Goal: Task Accomplishment & Management: Complete application form

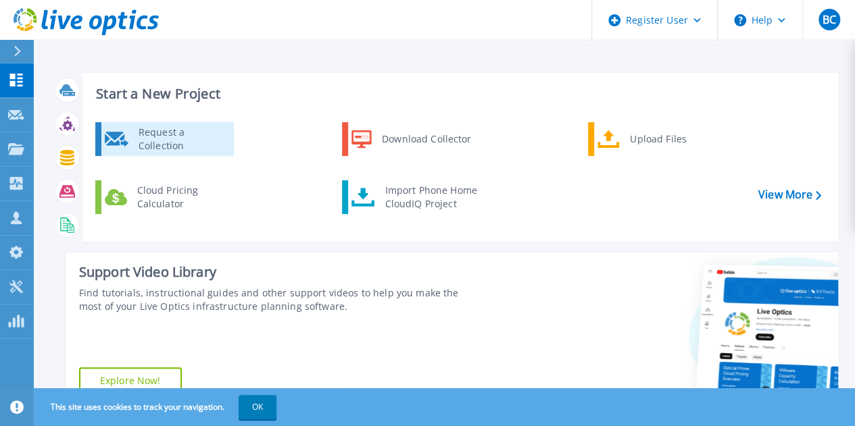
click at [201, 144] on div "Request a Collection" at bounding box center [181, 139] width 99 height 27
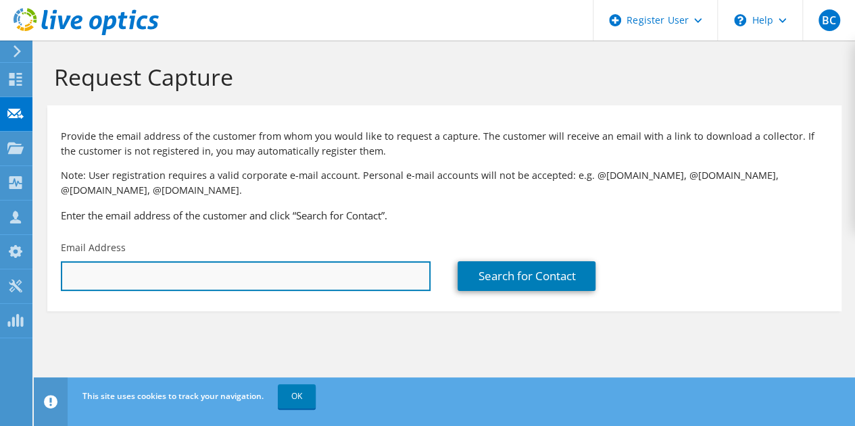
click at [241, 278] on input "text" at bounding box center [246, 277] width 370 height 30
paste input "daved@contourds.com"
type input "daved@contourds.com"
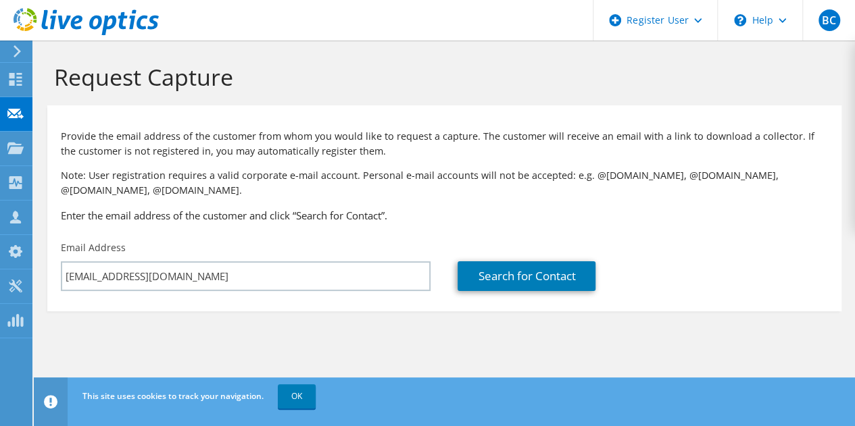
click at [460, 217] on h3 "Enter the email address of the customer and click “Search for Contact”." at bounding box center [444, 215] width 767 height 15
click at [555, 280] on link "Search for Contact" at bounding box center [526, 277] width 138 height 30
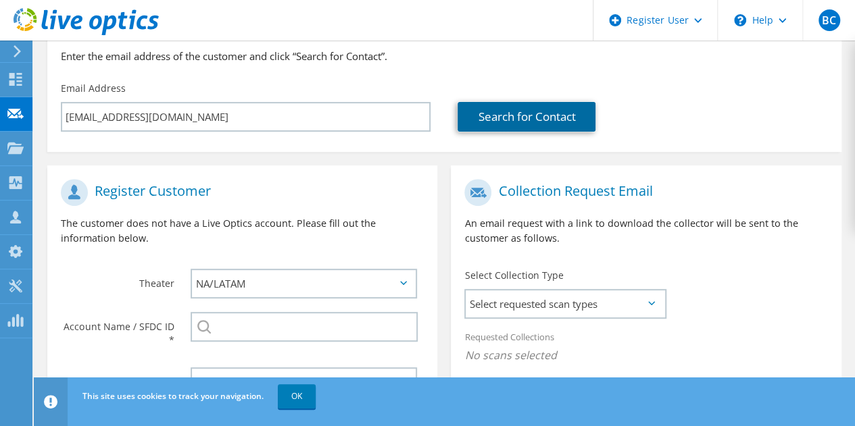
scroll to position [226, 0]
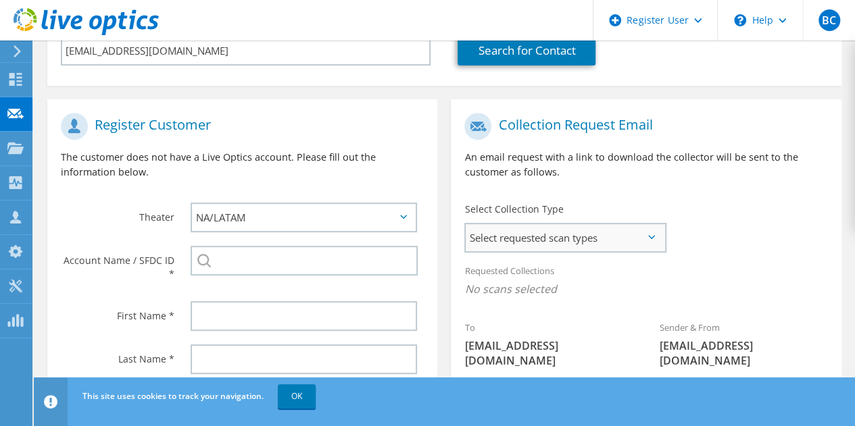
click at [557, 239] on span "Select requested scan types" at bounding box center [565, 237] width 199 height 27
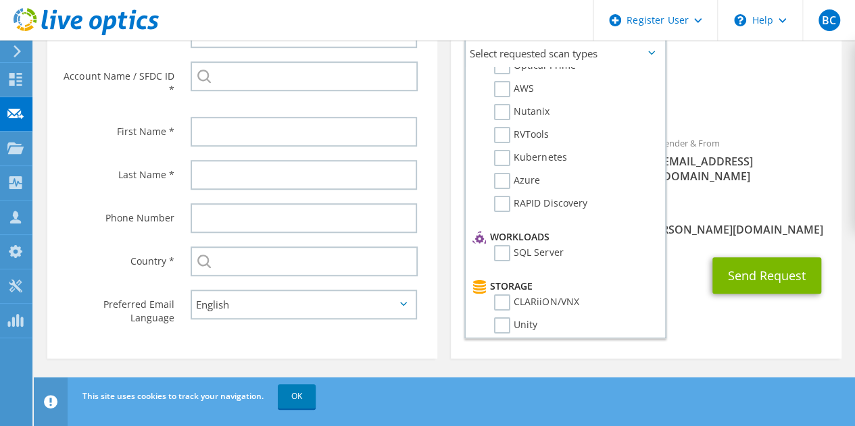
scroll to position [0, 0]
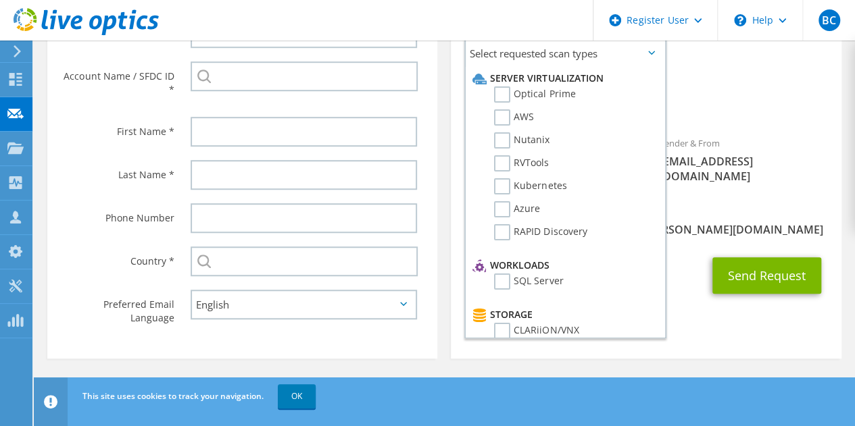
click at [752, 130] on div "Sender & From liveoptics@liveoptics.com" at bounding box center [743, 159] width 195 height 61
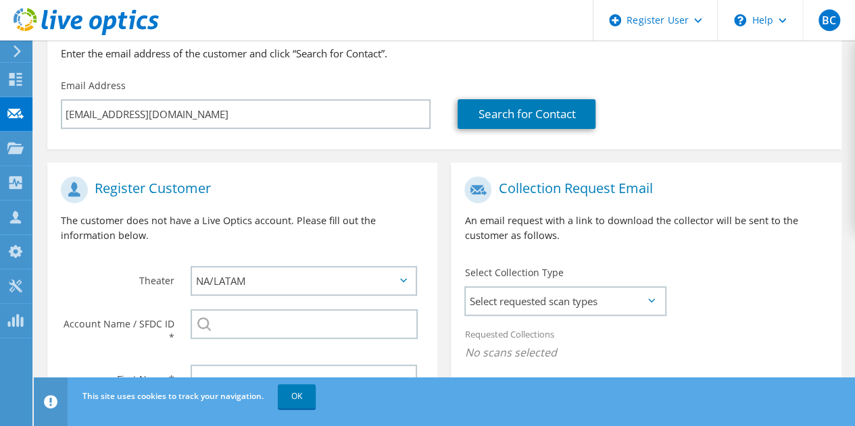
scroll to position [142, 0]
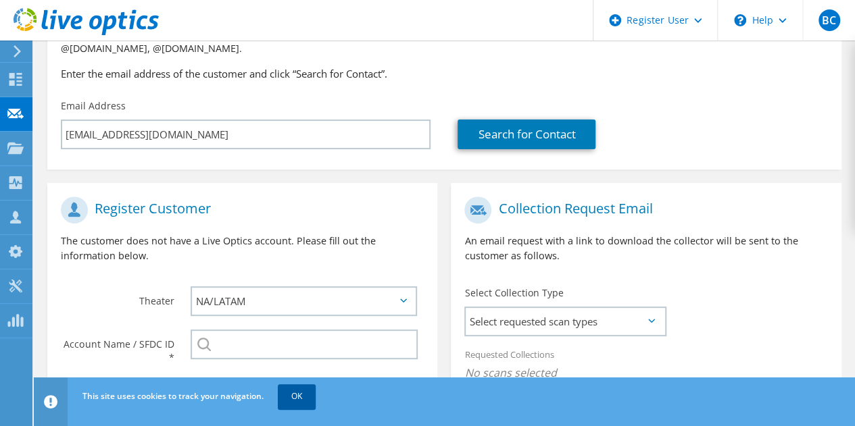
click at [308, 397] on link "OK" at bounding box center [297, 397] width 38 height 24
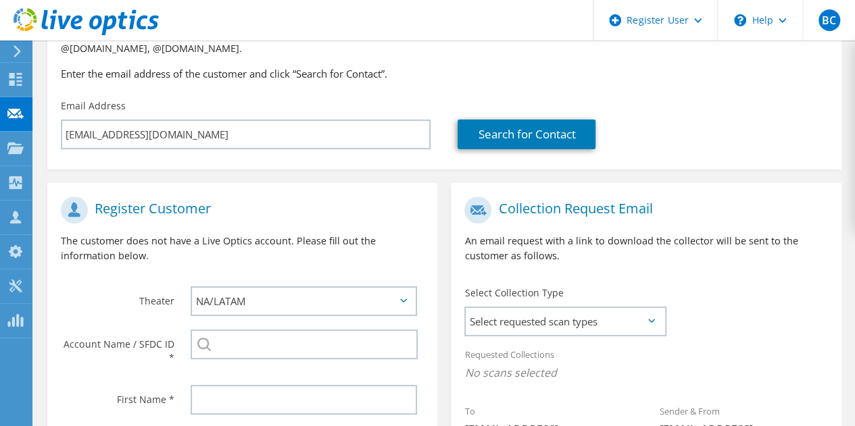
scroll to position [209, 0]
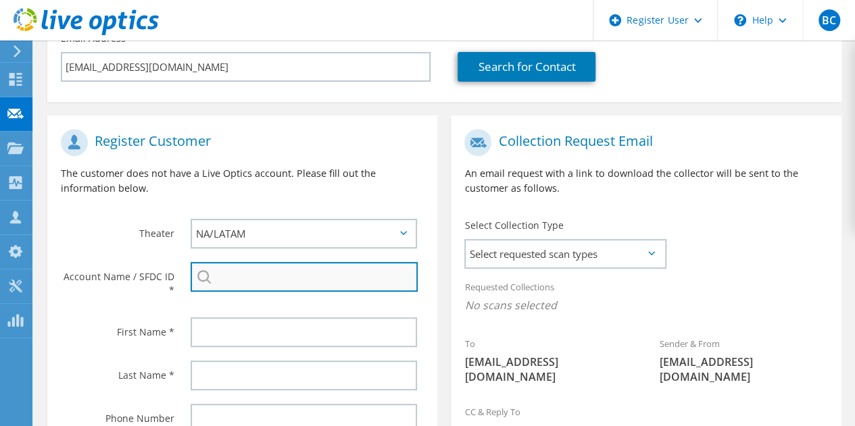
click at [330, 269] on input "search" at bounding box center [304, 277] width 227 height 30
click at [291, 274] on input "Comscore" at bounding box center [304, 277] width 227 height 30
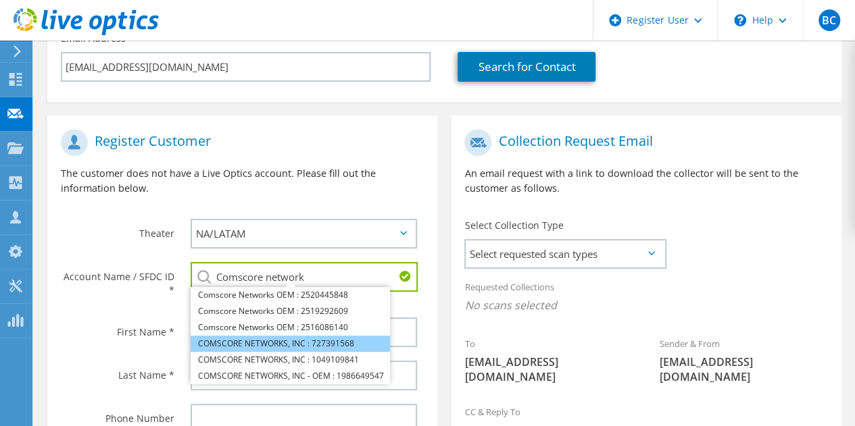
click at [332, 342] on li "COMSCORE NETWORKS, INC : 727391568" at bounding box center [290, 344] width 199 height 16
type input "COMSCORE NETWORKS, INC : 727391568"
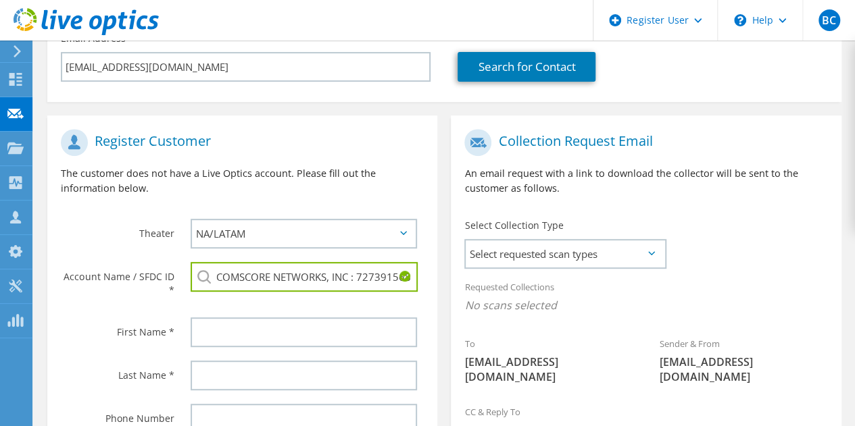
scroll to position [277, 0]
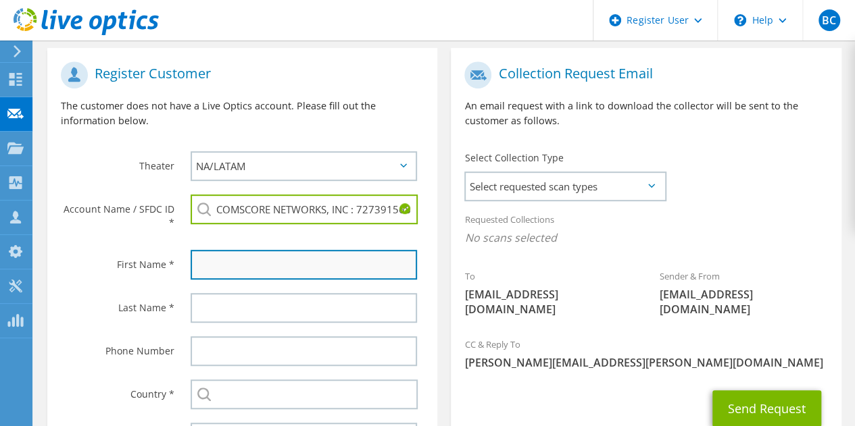
click at [272, 268] on input "text" at bounding box center [304, 265] width 226 height 30
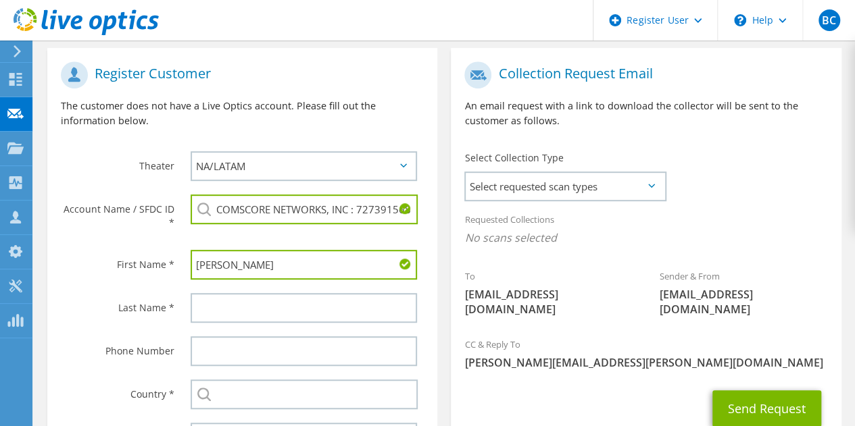
type input "Dave"
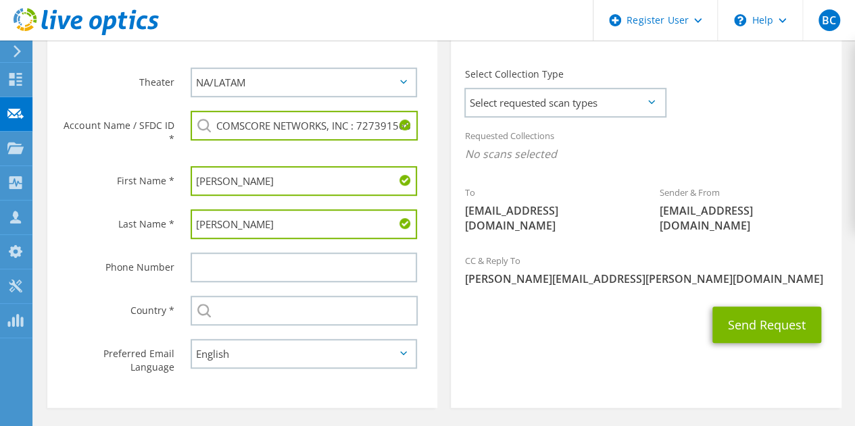
scroll to position [412, 0]
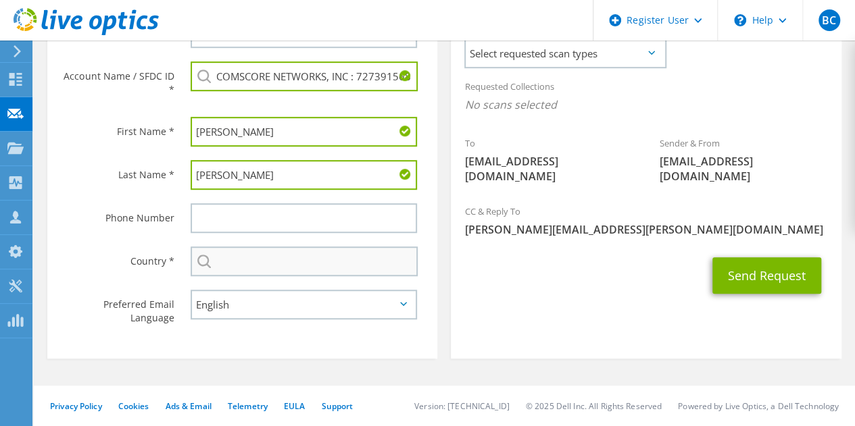
type input "Dipaolo"
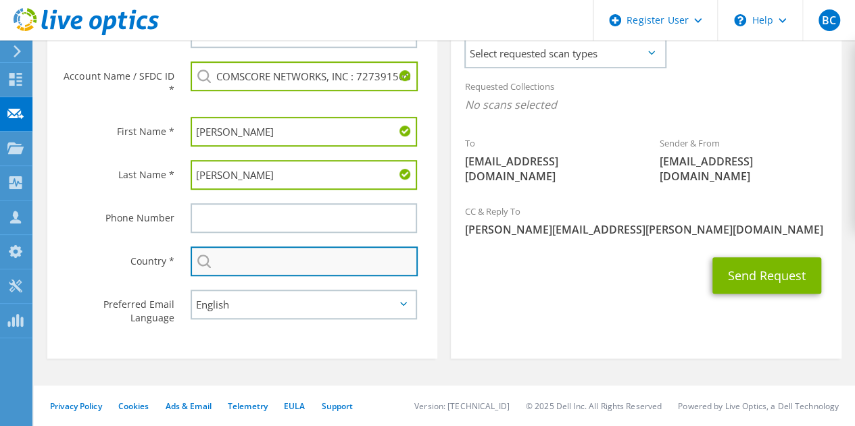
click at [271, 256] on input "text" at bounding box center [304, 262] width 227 height 30
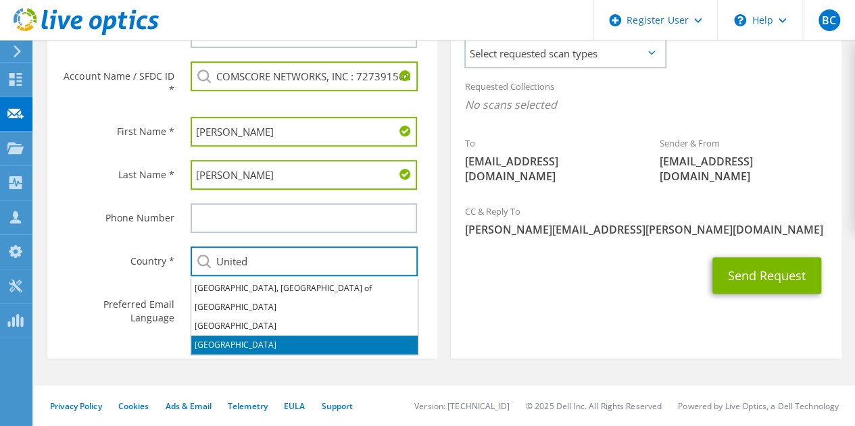
click at [222, 340] on li "[GEOGRAPHIC_DATA]" at bounding box center [304, 345] width 226 height 19
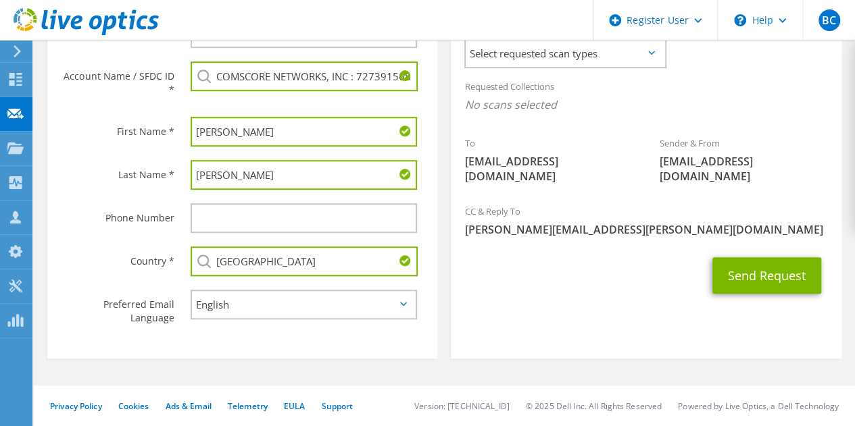
type input "[GEOGRAPHIC_DATA]"
drag, startPoint x: 693, startPoint y: 302, endPoint x: 593, endPoint y: 281, distance: 102.8
click at [693, 302] on section "Collection Request Email An email request with a link to download the collector…" at bounding box center [646, 137] width 390 height 444
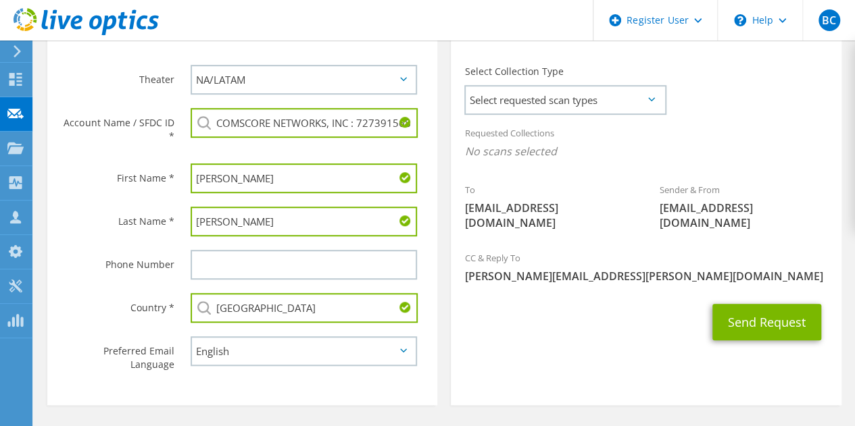
scroll to position [277, 0]
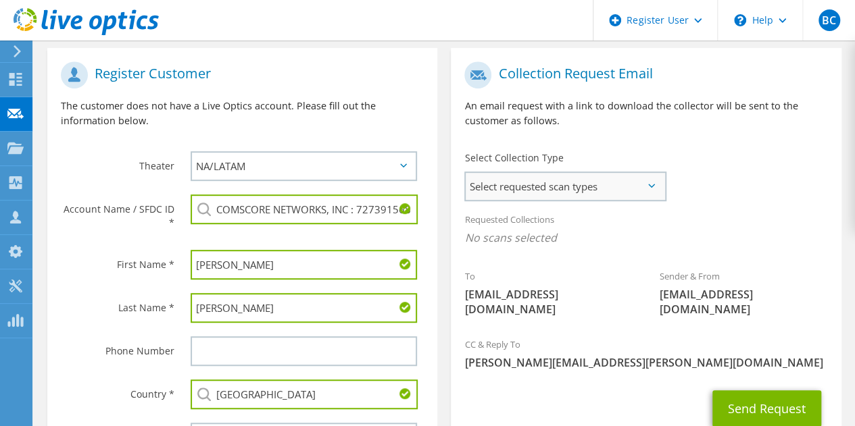
click at [560, 191] on span "Select requested scan types" at bounding box center [565, 186] width 199 height 27
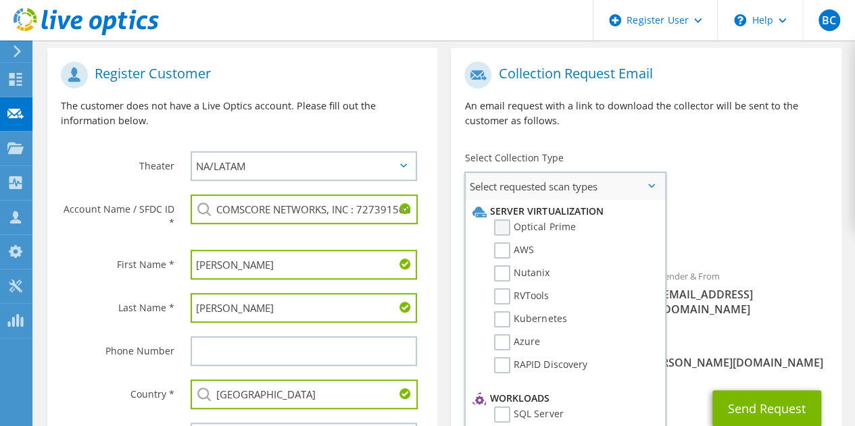
click at [504, 230] on label "Optical Prime" at bounding box center [534, 228] width 81 height 16
click at [0, 0] on input "Optical Prime" at bounding box center [0, 0] width 0 height 0
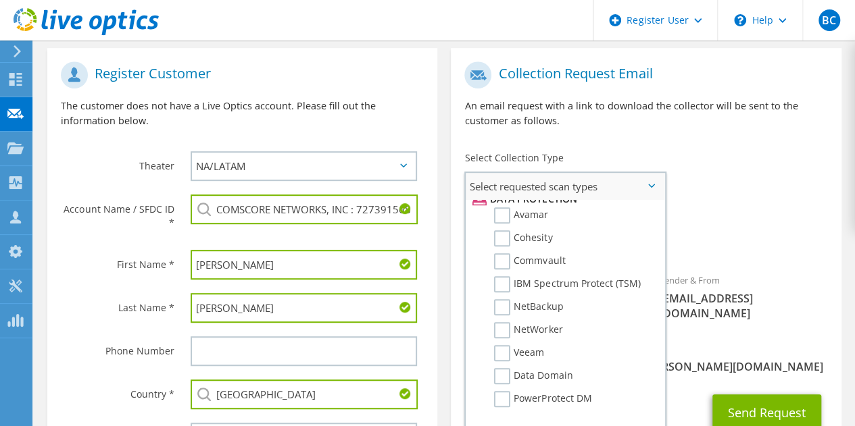
scroll to position [412, 0]
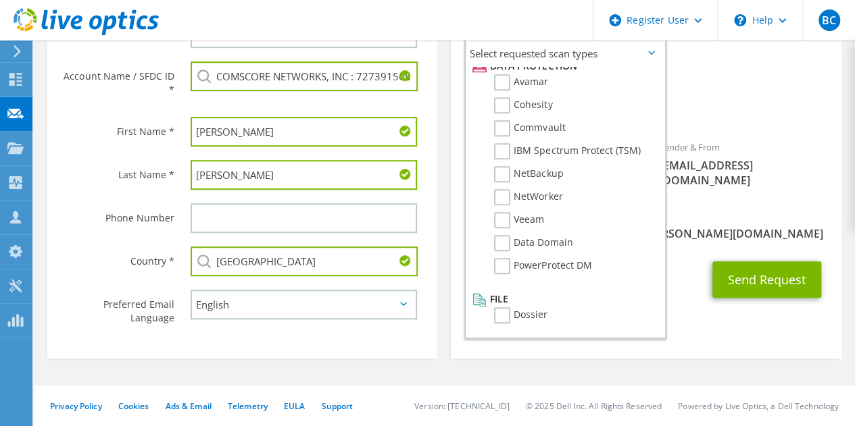
click at [735, 335] on section "Collection Request Email An email request with a link to download the collector…" at bounding box center [646, 137] width 390 height 444
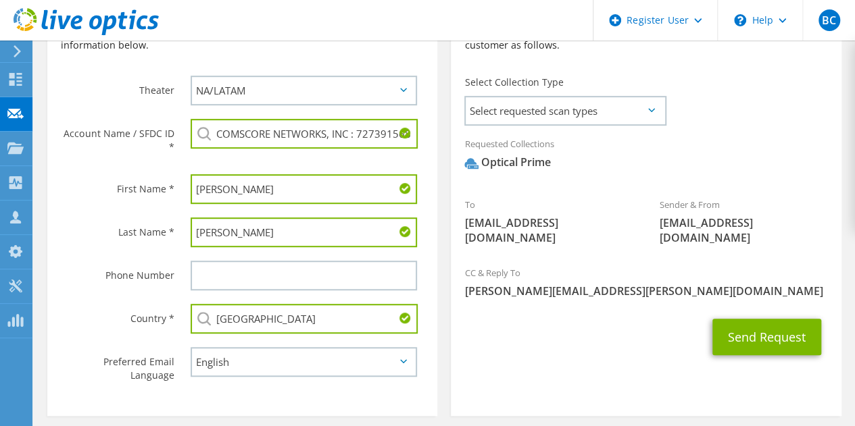
scroll to position [277, 0]
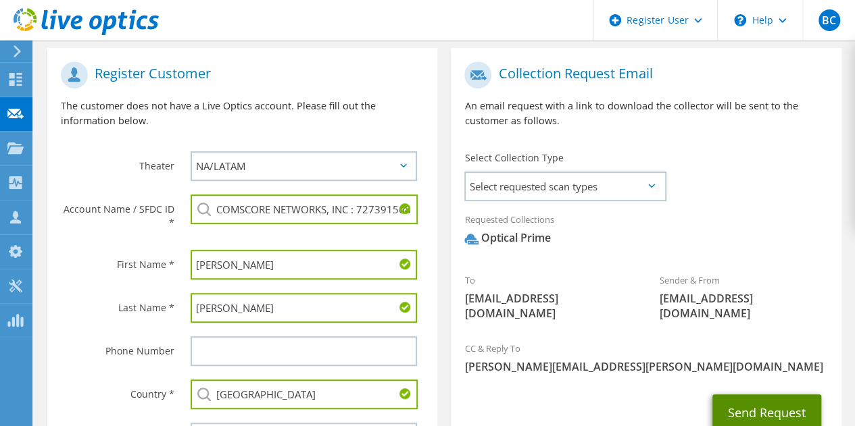
click at [778, 402] on button "Send Request" at bounding box center [766, 413] width 109 height 36
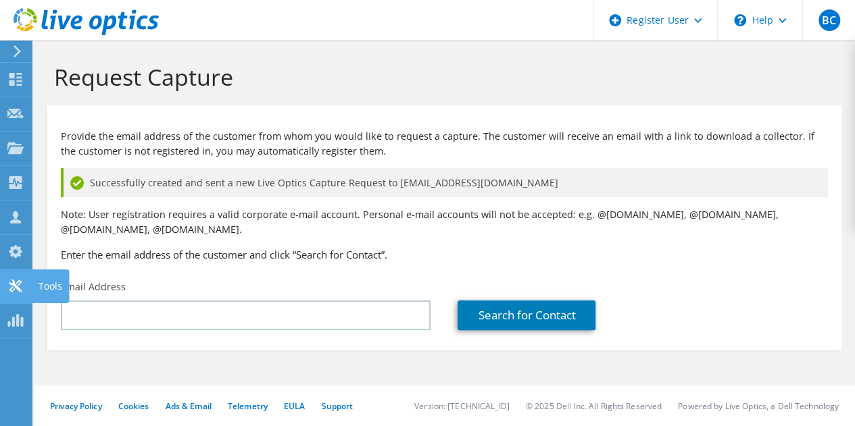
click at [17, 281] on icon at bounding box center [15, 286] width 16 height 13
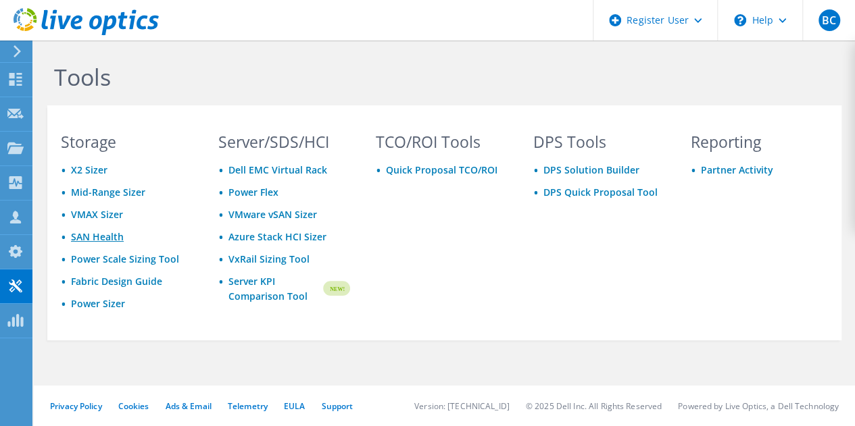
click at [114, 236] on link "SAN Health" at bounding box center [97, 236] width 53 height 13
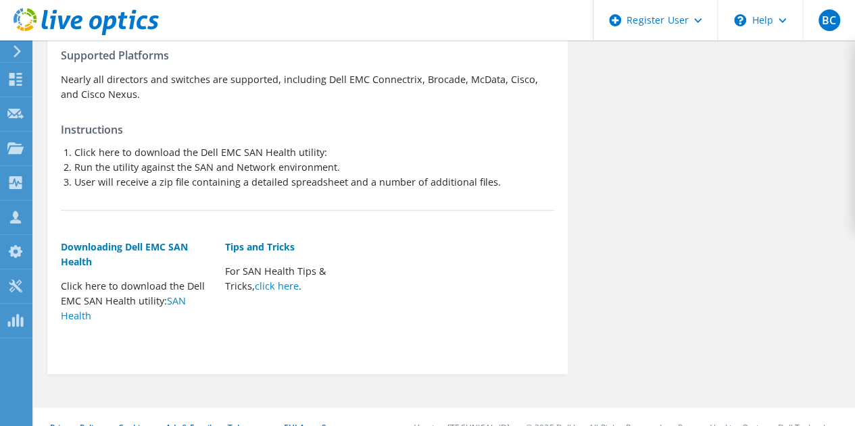
scroll to position [203, 0]
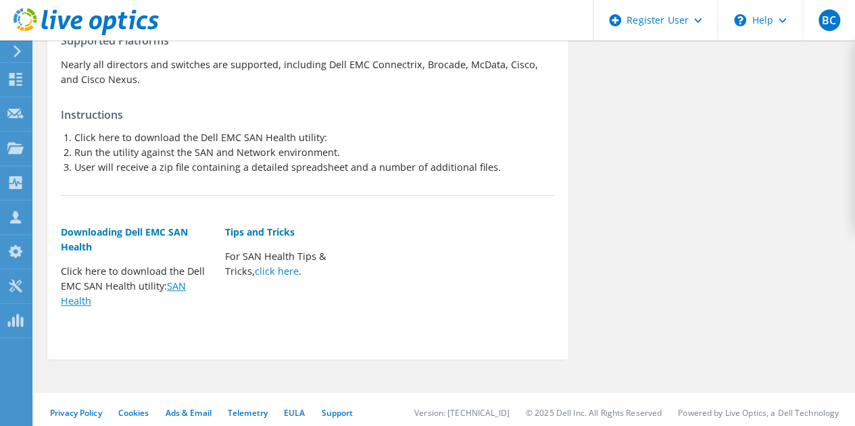
click at [180, 287] on link "SAN Health" at bounding box center [123, 294] width 125 height 28
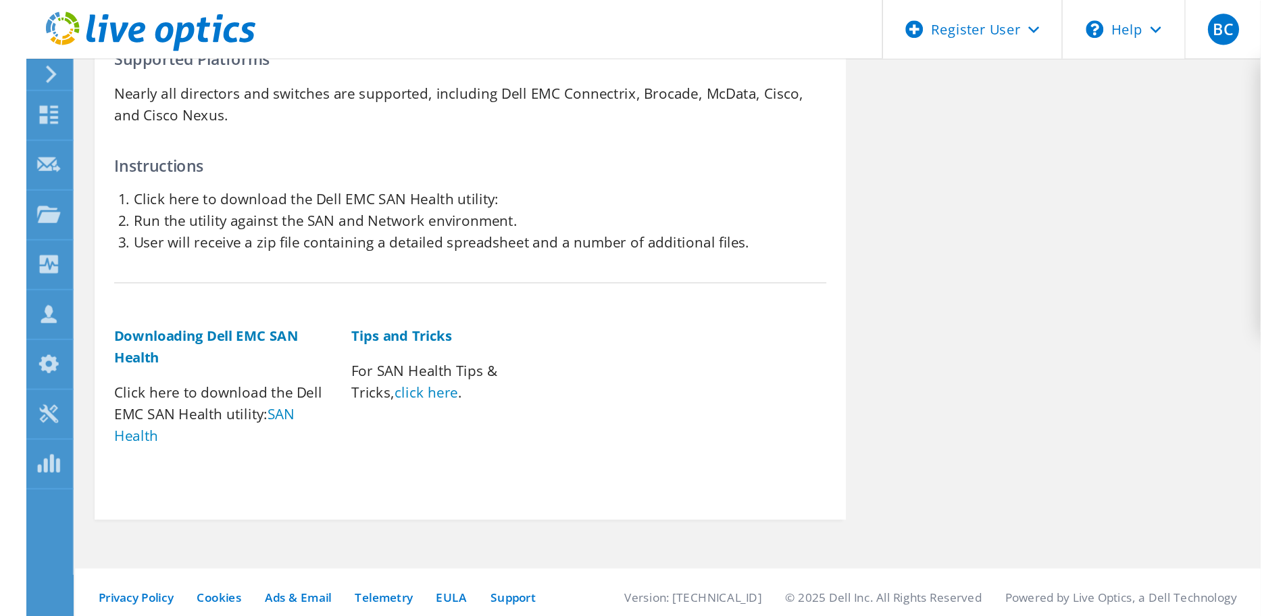
scroll to position [0, 0]
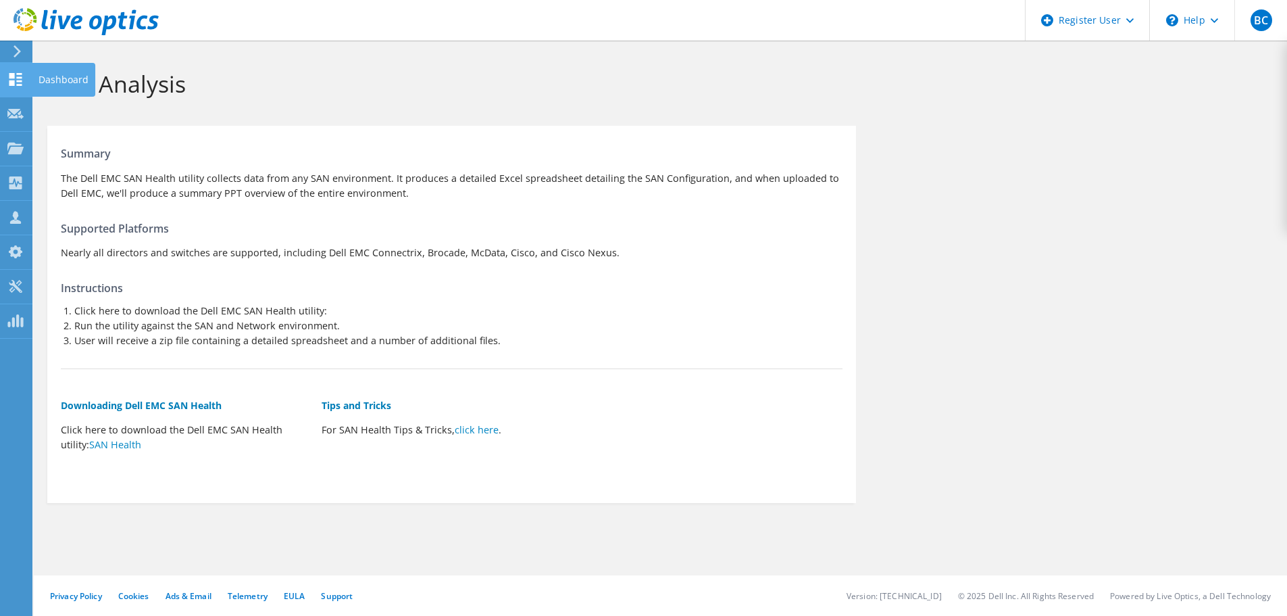
click at [18, 76] on use at bounding box center [15, 79] width 13 height 13
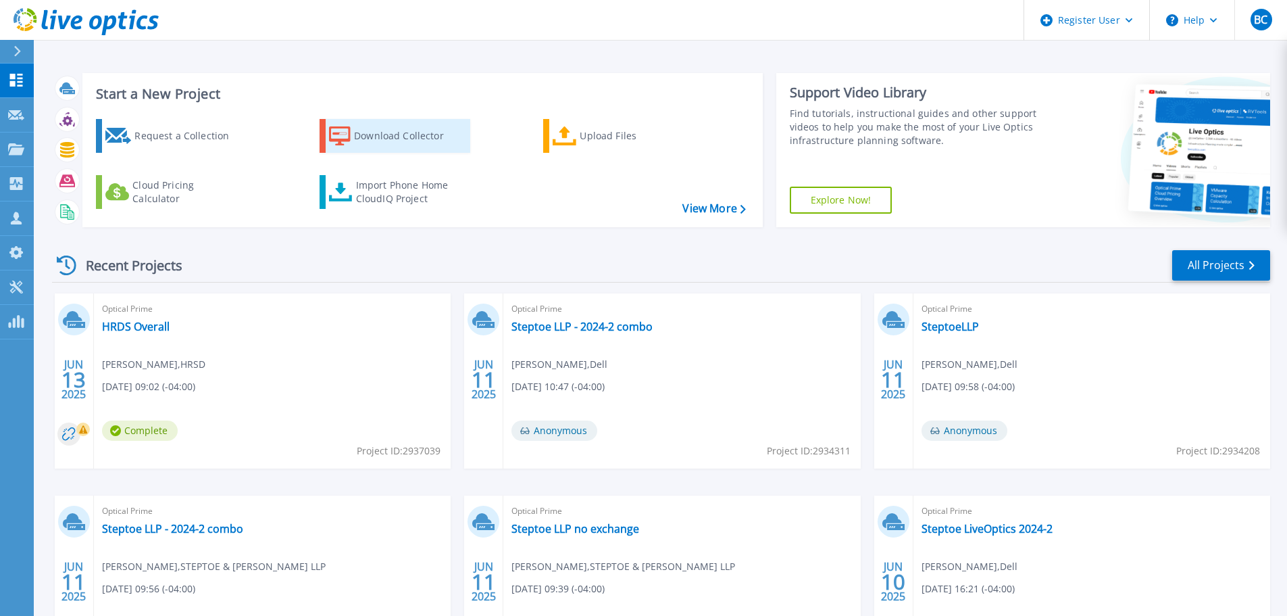
click at [417, 144] on div "Download Collector" at bounding box center [408, 135] width 108 height 27
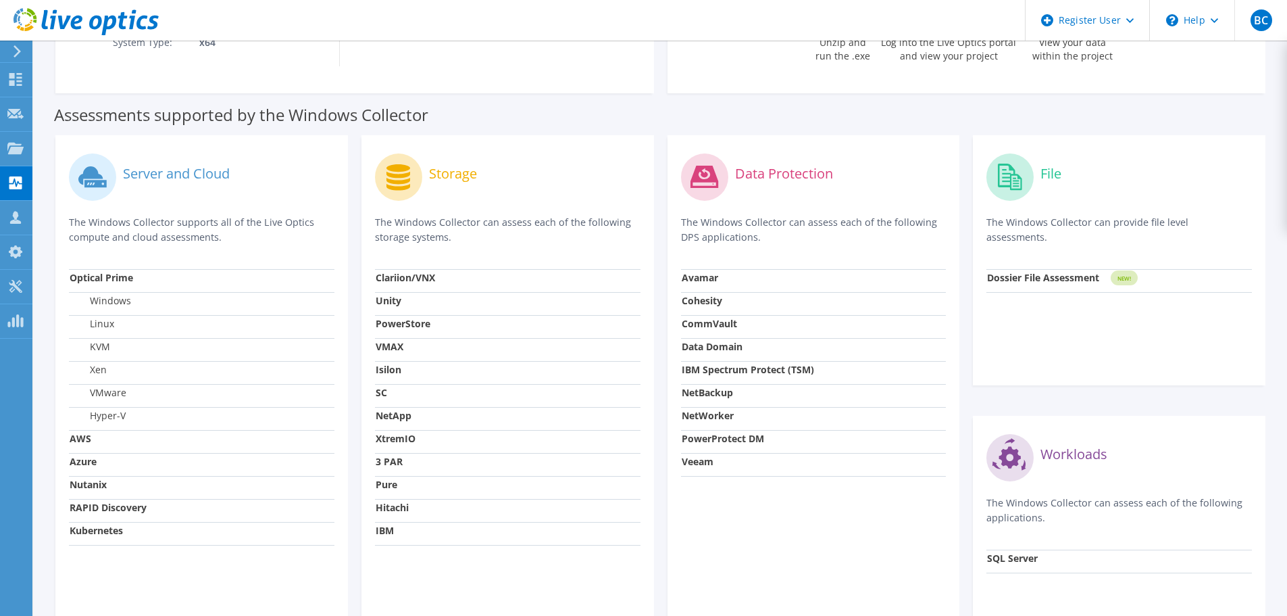
scroll to position [338, 0]
